Goal: Information Seeking & Learning: Find specific fact

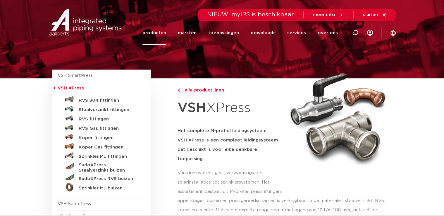
scroll to position [24, 0]
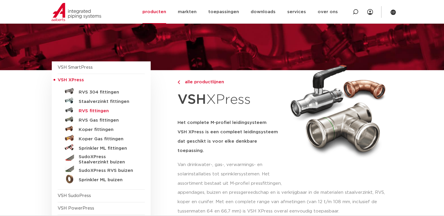
click at [92, 110] on h5 "RVS fittingen" at bounding box center [108, 110] width 58 height 5
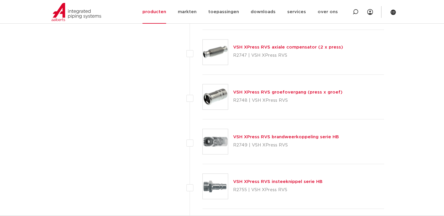
scroll to position [1539, 0]
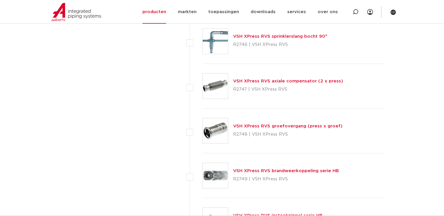
click at [288, 124] on link "VSH XPress RVS groefovergang (press x groef)" at bounding box center [287, 126] width 109 height 4
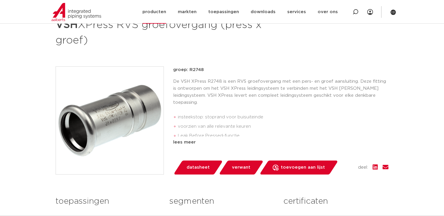
scroll to position [94, 0]
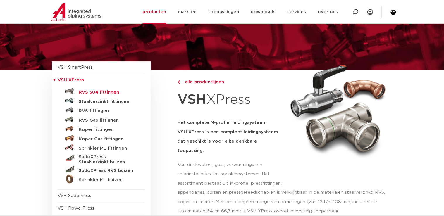
click at [108, 90] on h5 "RVS 304 fittingen" at bounding box center [108, 92] width 58 height 5
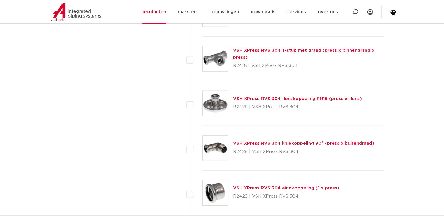
scroll to position [714, 0]
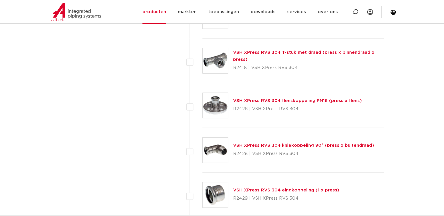
click at [287, 99] on link "VSH XPress RVS 304 flenskoppeling PN16 (press x flens)" at bounding box center [297, 101] width 129 height 4
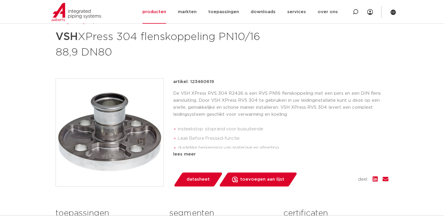
scroll to position [94, 0]
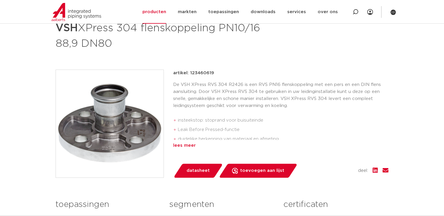
click at [192, 146] on div "lees meer" at bounding box center [280, 145] width 215 height 7
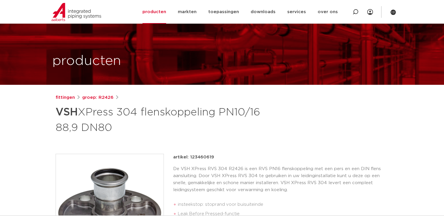
scroll to position [0, 0]
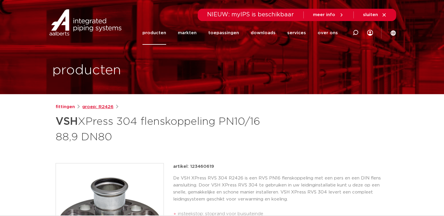
click at [101, 106] on link "groep: R2426" at bounding box center [97, 107] width 31 height 7
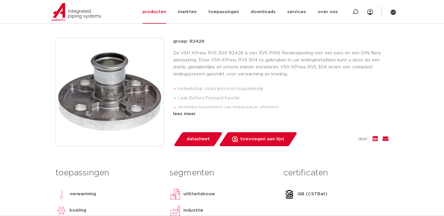
scroll to position [140, 0]
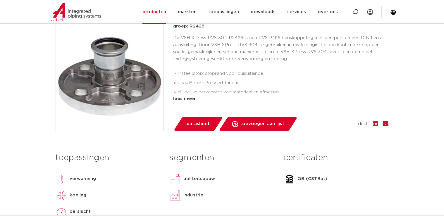
click at [197, 123] on span "datasheet" at bounding box center [198, 123] width 23 height 9
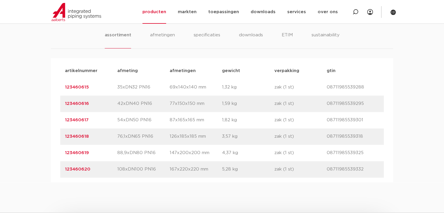
scroll to position [409, 0]
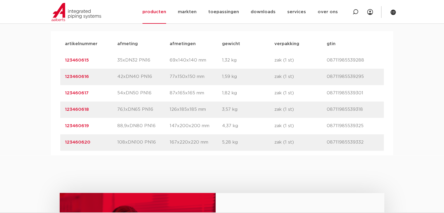
click at [81, 143] on link "123460620" at bounding box center [77, 142] width 25 height 4
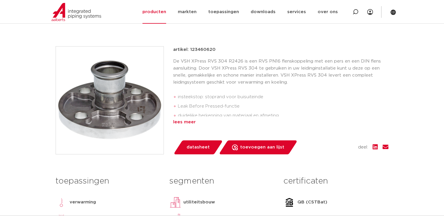
scroll to position [70, 0]
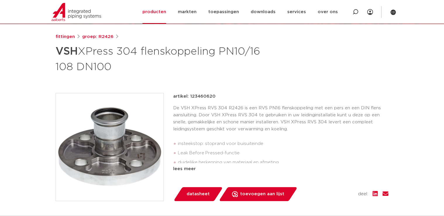
drag, startPoint x: 190, startPoint y: 95, endPoint x: 213, endPoint y: 94, distance: 23.4
click at [213, 94] on p "artikel: 123460620" at bounding box center [194, 96] width 42 height 7
drag, startPoint x: 213, startPoint y: 94, endPoint x: 211, endPoint y: 97, distance: 3.1
copy p "123460620"
